Goal: Check status: Check status

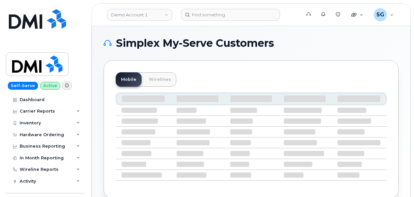
drag, startPoint x: 390, startPoint y: 35, endPoint x: 374, endPoint y: 35, distance: 15.7
click at [390, 35] on div "Simplex My-Serve Customers Mobile Wirelines" at bounding box center [251, 118] width 318 height 184
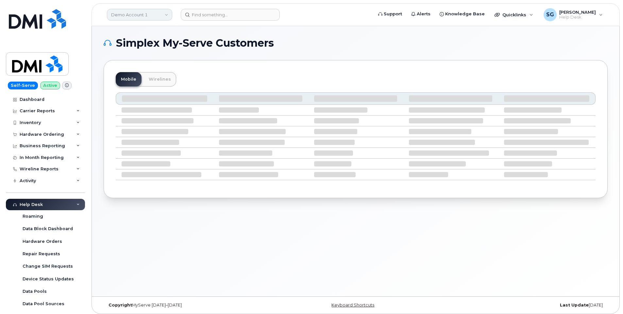
click at [152, 13] on link "Demo Account 1" at bounding box center [139, 15] width 65 height 12
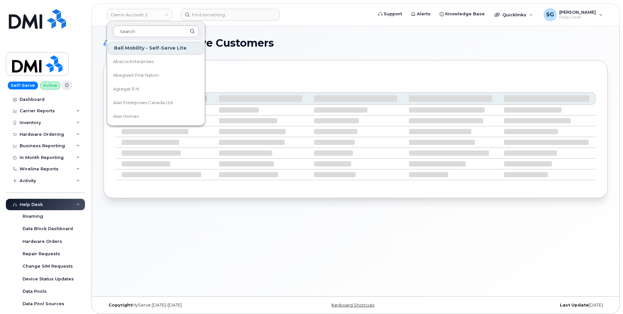
click at [147, 28] on input at bounding box center [156, 31] width 86 height 12
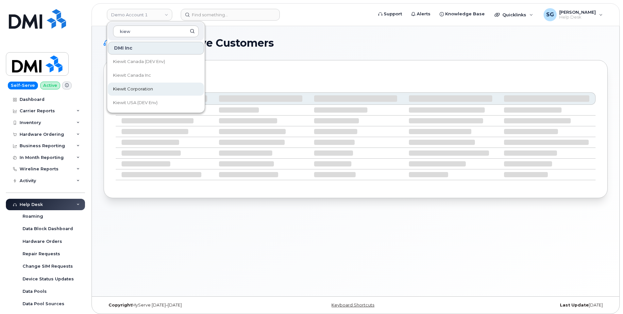
type input "kiew"
click at [159, 88] on link "Kiewit Corporation" at bounding box center [156, 89] width 96 height 13
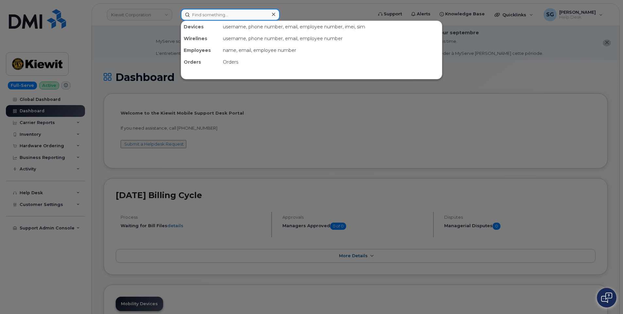
click at [257, 15] on input at bounding box center [230, 15] width 99 height 12
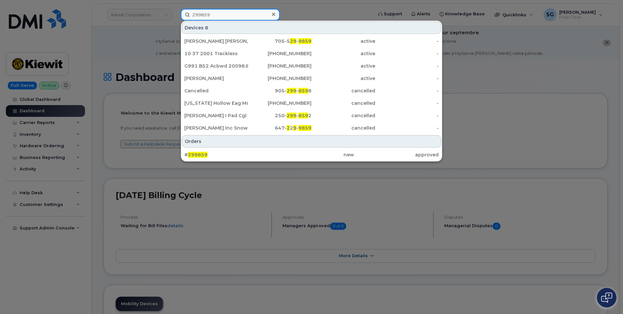
type input "299859"
click at [266, 151] on div "# 299859" at bounding box center [226, 155] width 85 height 12
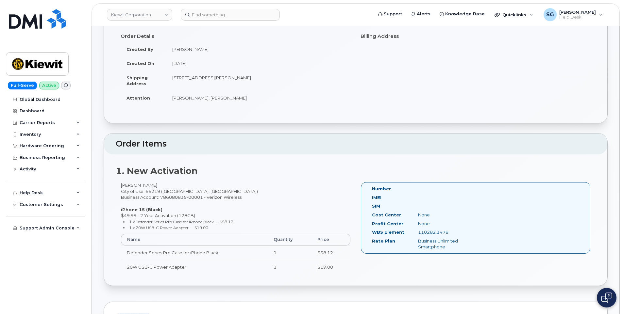
scroll to position [98, 0]
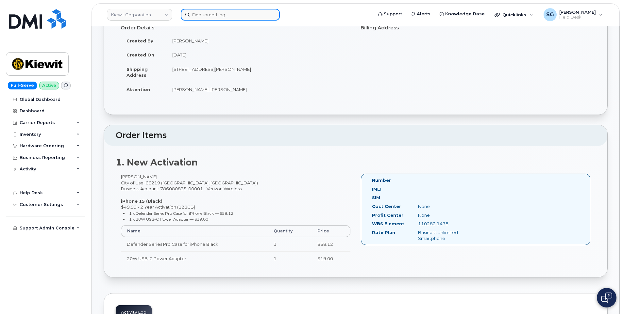
click at [211, 14] on input at bounding box center [230, 15] width 99 height 12
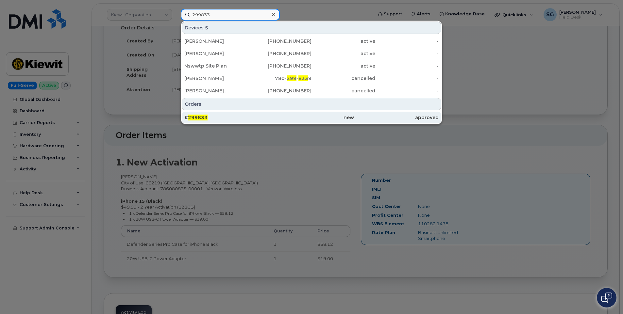
type input "299833"
click at [233, 115] on div "# 299833" at bounding box center [226, 117] width 85 height 7
click at [240, 117] on div "# 299833" at bounding box center [226, 117] width 85 height 7
click at [214, 112] on div "# 299833" at bounding box center [226, 118] width 85 height 12
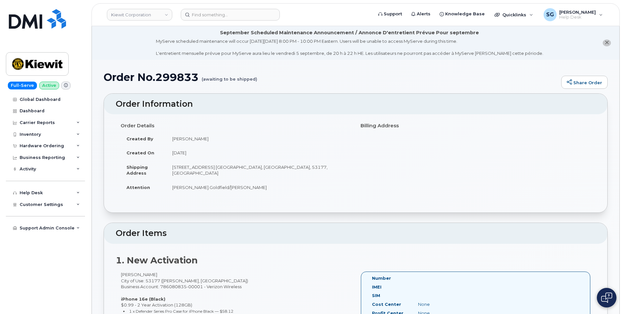
scroll to position [196, 0]
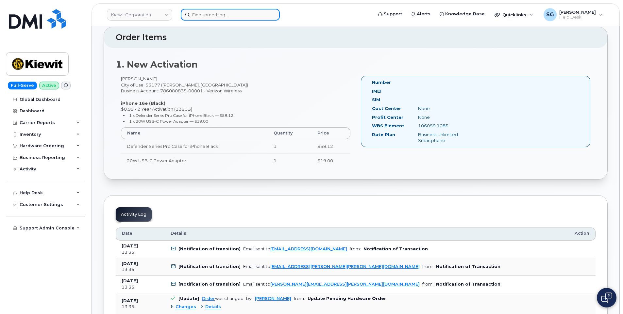
click at [210, 14] on input at bounding box center [230, 15] width 99 height 12
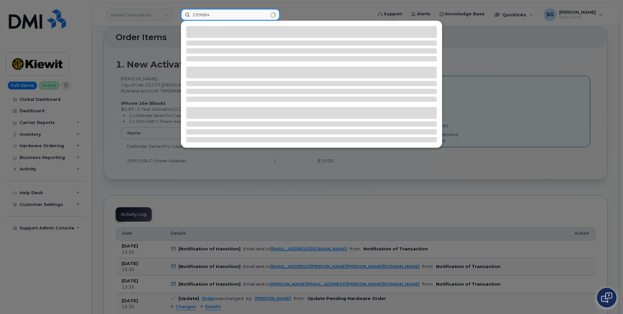
type input "299884"
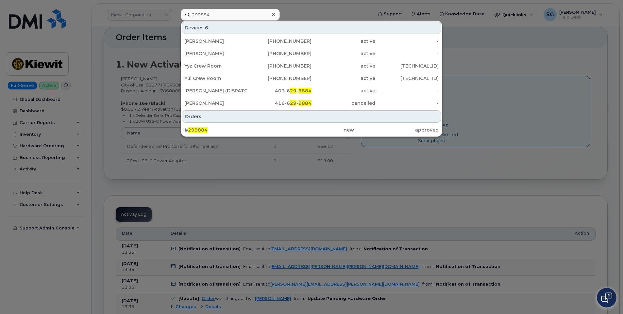
click at [335, 136] on div "# 299884 new approved" at bounding box center [311, 130] width 261 height 13
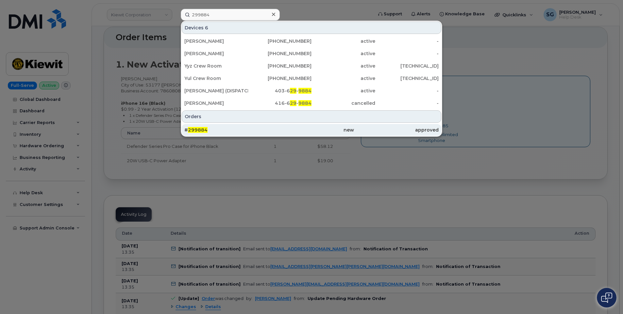
click at [332, 131] on div "new" at bounding box center [311, 130] width 85 height 7
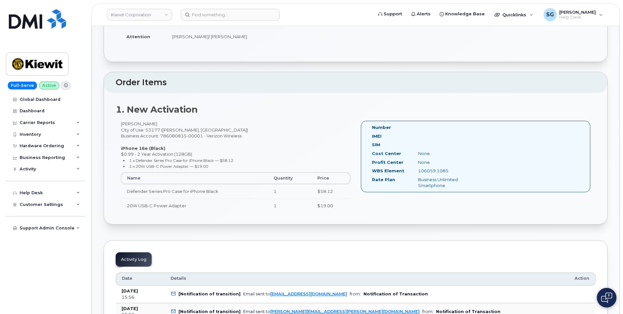
scroll to position [131, 0]
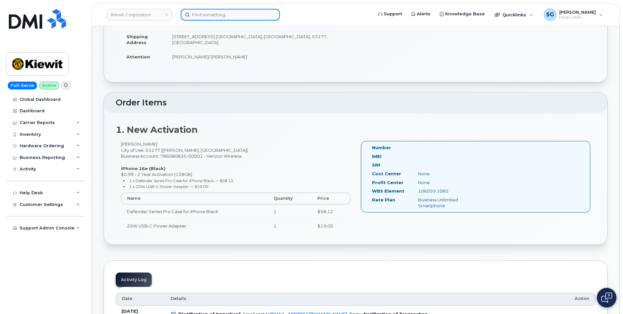
click at [196, 14] on input at bounding box center [230, 15] width 99 height 12
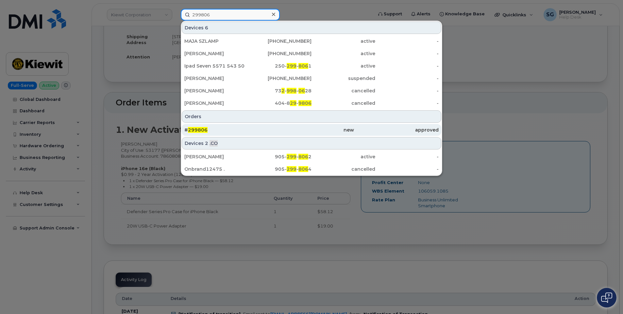
type input "299806"
drag, startPoint x: 257, startPoint y: 131, endPoint x: 261, endPoint y: 133, distance: 4.9
click at [257, 131] on div "# 299806" at bounding box center [226, 130] width 85 height 7
